Goal: Task Accomplishment & Management: Complete application form

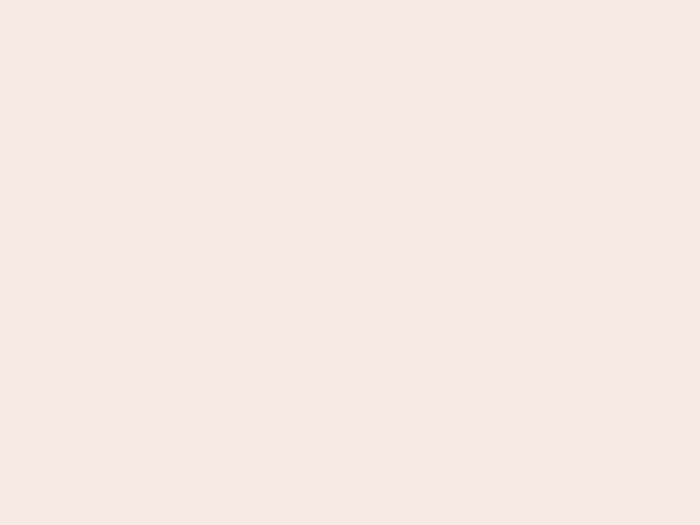
click at [350, 263] on nb-app "Almost there Thank you for registering for Newbook. Your account is under revie…" at bounding box center [350, 262] width 700 height 525
click at [350, 0] on nb-app "Almost there Thank you for registering for Newbook. Your account is under revie…" at bounding box center [350, 262] width 700 height 525
click at [374, 0] on nb-app "Almost there Thank you for registering for Newbook. Your account is under revie…" at bounding box center [350, 262] width 700 height 525
click at [350, 263] on nb-app "Almost there Thank you for registering for Newbook. Your account is under revie…" at bounding box center [350, 262] width 700 height 525
click at [350, 0] on nb-app "Almost there Thank you for registering for Newbook. Your account is under revie…" at bounding box center [350, 262] width 700 height 525
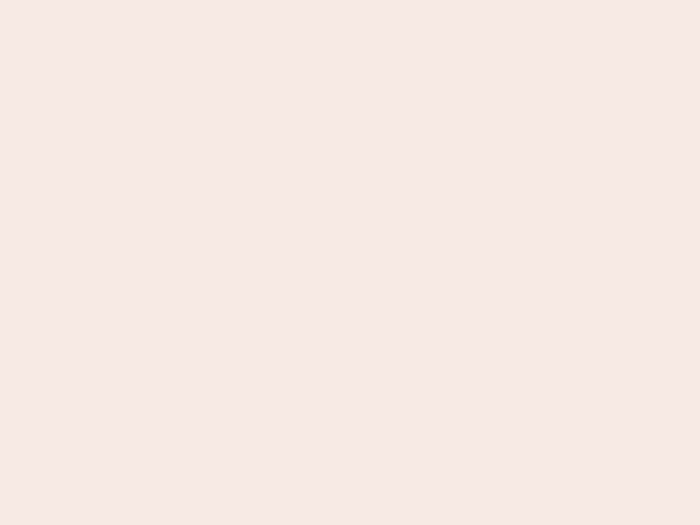
click at [245, 0] on nb-app "Almost there Thank you for registering for Newbook. Your account is under revie…" at bounding box center [350, 262] width 700 height 525
click at [350, 263] on nb-app "Almost there Thank you for registering for Newbook. Your account is under revie…" at bounding box center [350, 262] width 700 height 525
click at [350, 0] on nb-app "Almost there Thank you for registering for Newbook. Your account is under revie…" at bounding box center [350, 262] width 700 height 525
click at [245, 0] on nb-app "Almost there Thank you for registering for Newbook. Your account is under revie…" at bounding box center [350, 262] width 700 height 525
click at [350, 263] on nb-app "Almost there Thank you for registering for Newbook. Your account is under revie…" at bounding box center [350, 262] width 700 height 525
